Goal: Transaction & Acquisition: Purchase product/service

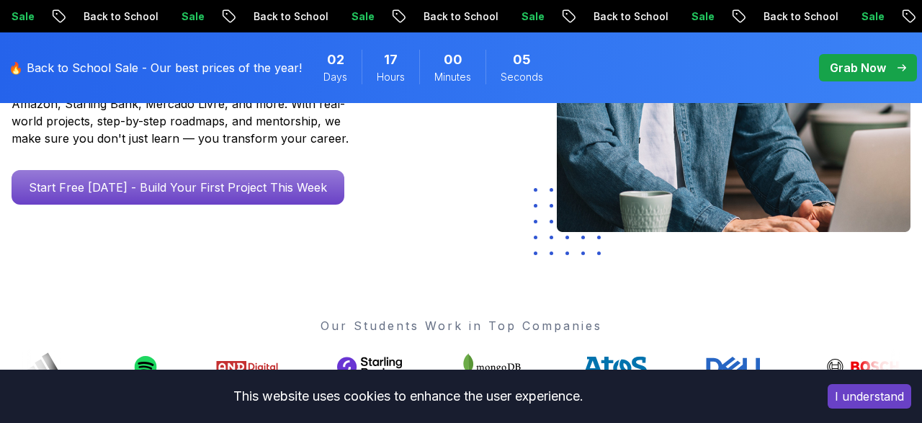
scroll to position [330, 0]
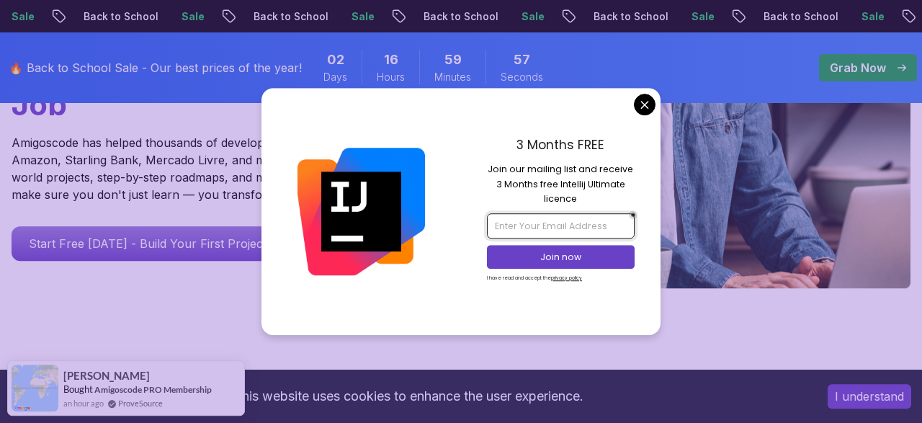
click at [567, 232] on input "email" at bounding box center [560, 225] width 147 height 24
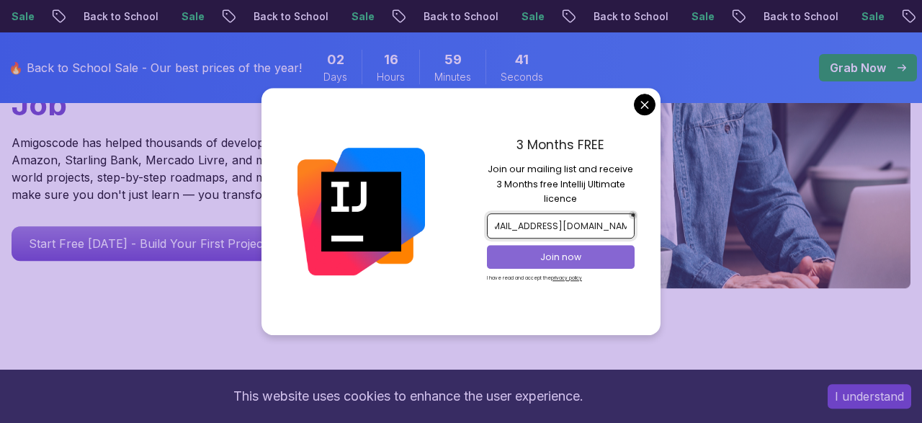
type input "[EMAIL_ADDRESS][DOMAIN_NAME]"
click at [522, 251] on button "Join now" at bounding box center [560, 257] width 147 height 24
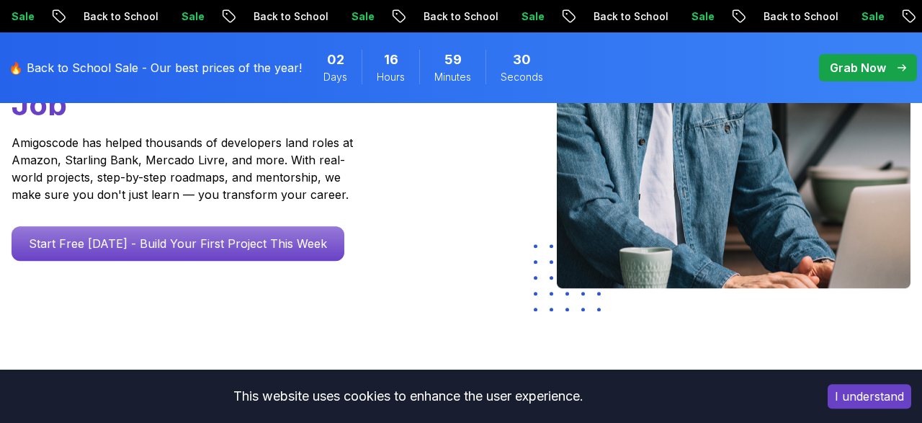
click at [857, 75] on p "Grab Now" at bounding box center [858, 67] width 56 height 17
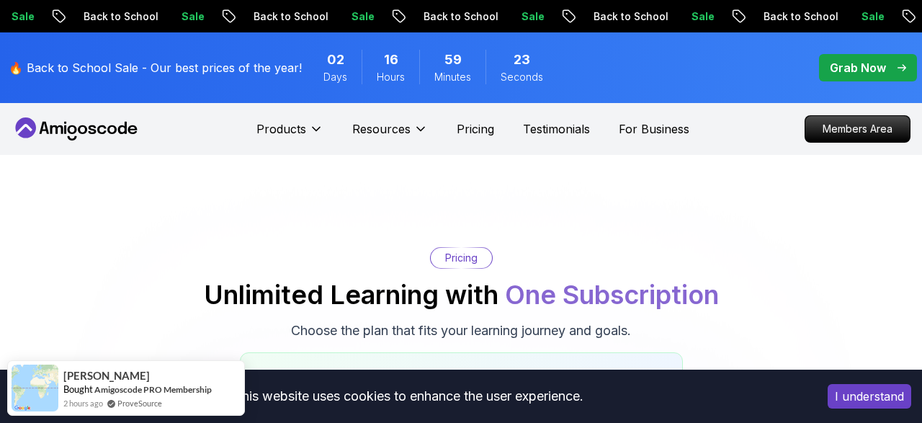
click at [466, 262] on p "Pricing" at bounding box center [461, 258] width 32 height 14
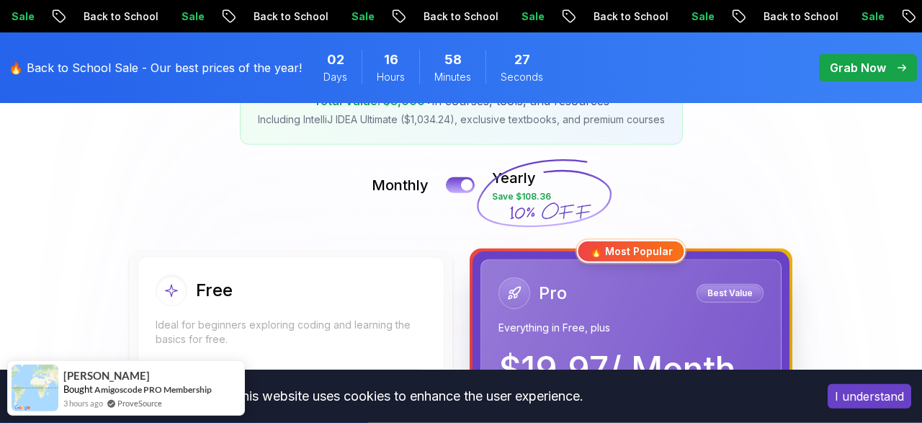
scroll to position [277, 0]
click at [462, 192] on button at bounding box center [460, 185] width 30 height 17
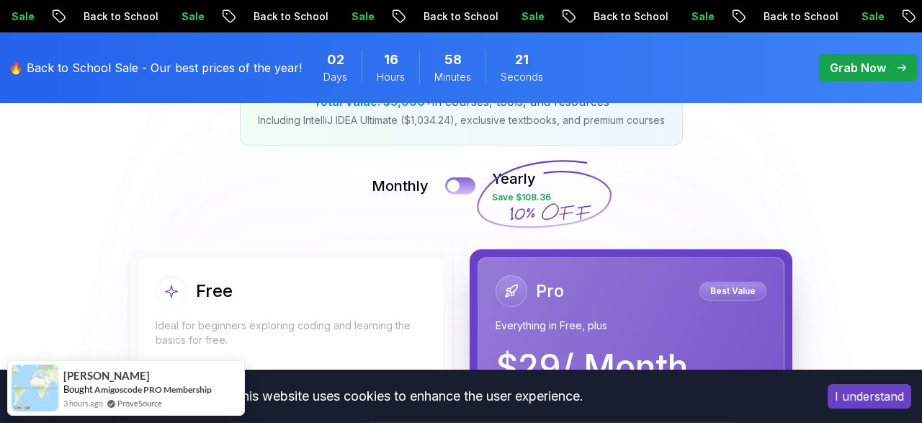
click at [462, 192] on button at bounding box center [460, 185] width 30 height 17
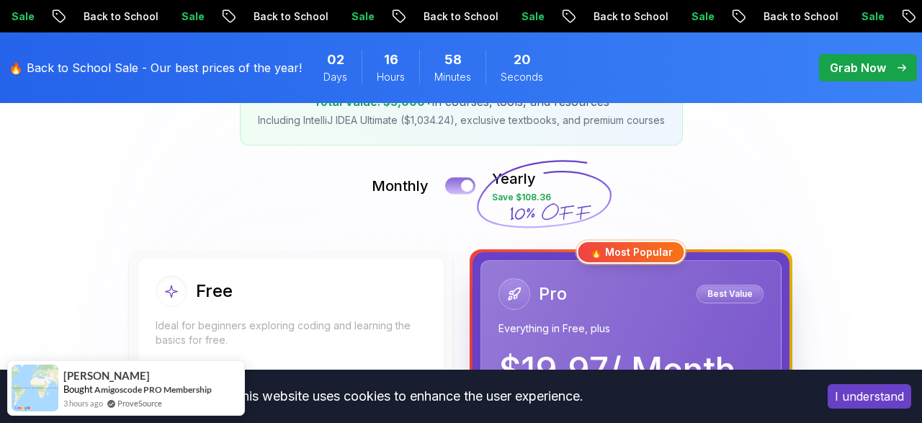
click at [462, 192] on button at bounding box center [460, 185] width 30 height 17
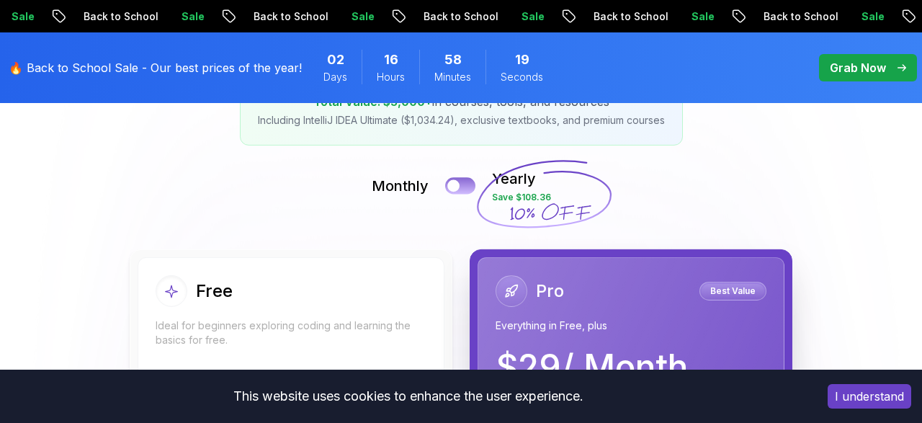
click at [462, 192] on button at bounding box center [460, 185] width 30 height 17
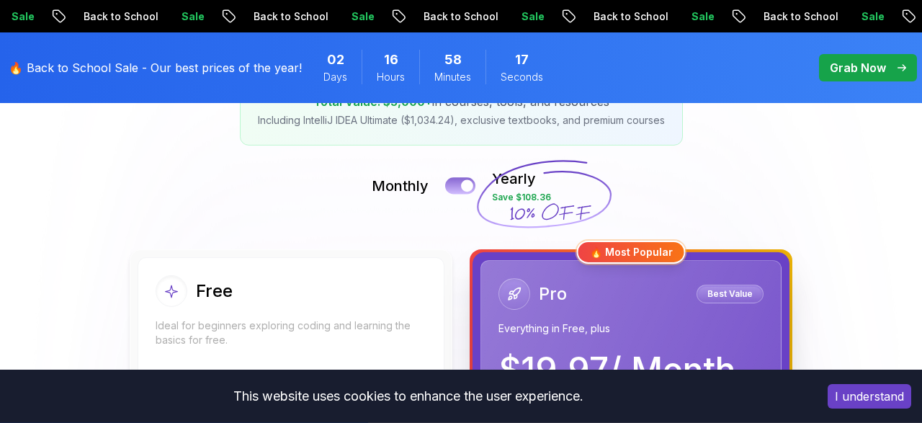
click at [462, 192] on button at bounding box center [460, 185] width 30 height 17
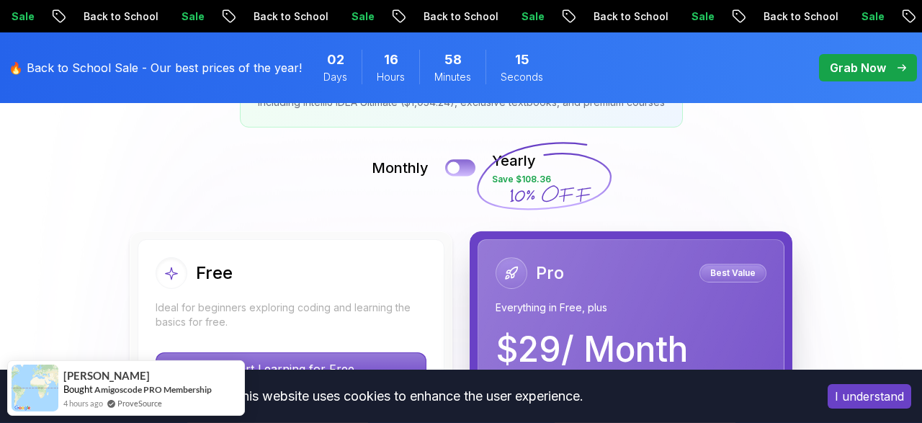
scroll to position [295, 0]
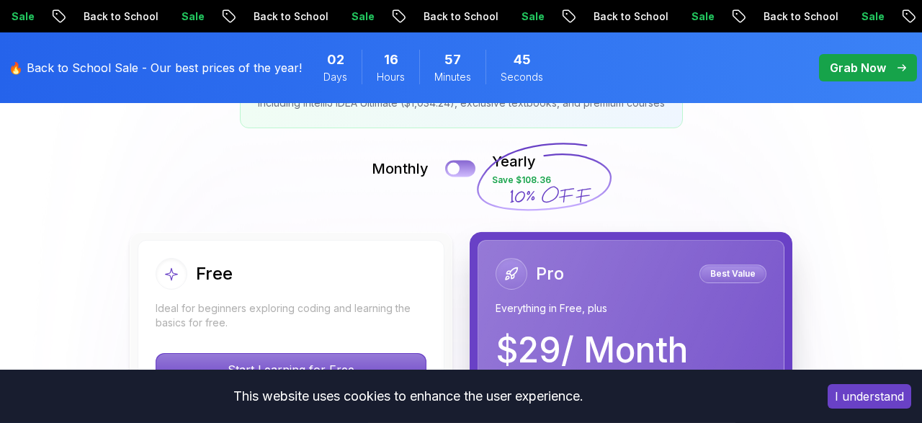
click at [456, 166] on div at bounding box center [453, 169] width 12 height 12
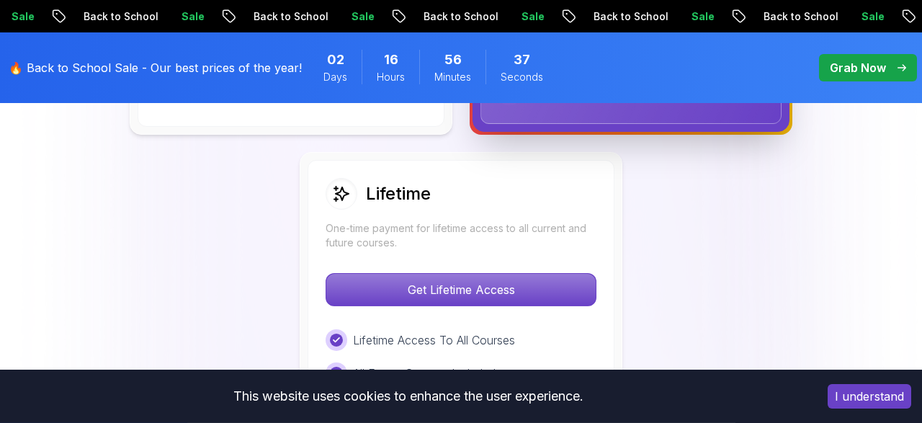
scroll to position [1074, 0]
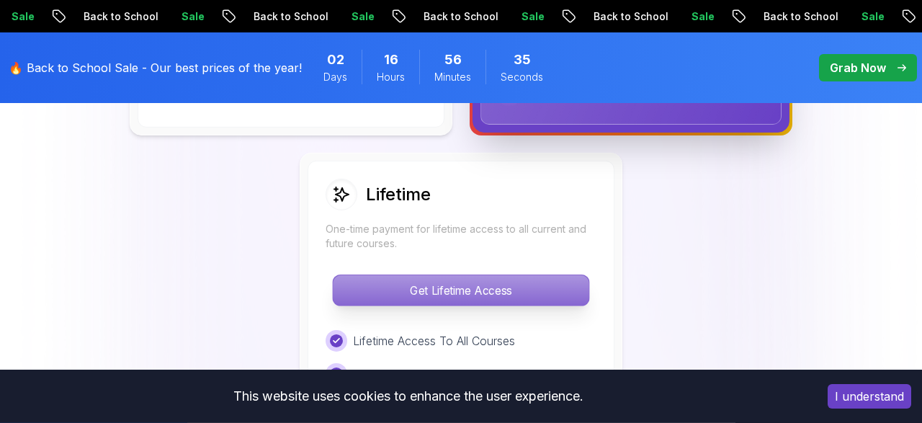
click at [435, 281] on p "Get Lifetime Access" at bounding box center [461, 290] width 256 height 30
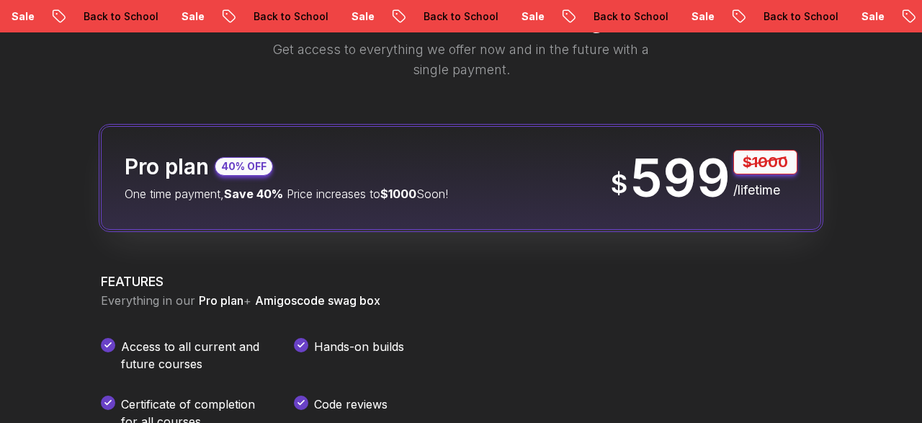
scroll to position [1702, 0]
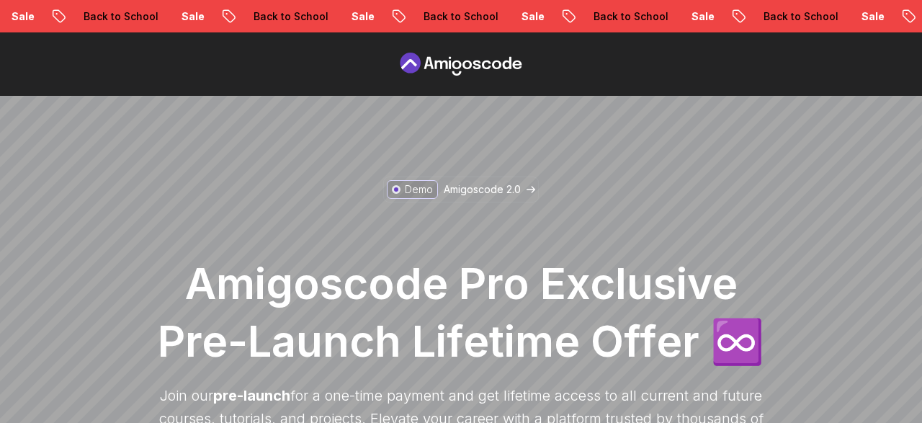
scroll to position [1703, 0]
